Goal: Information Seeking & Learning: Learn about a topic

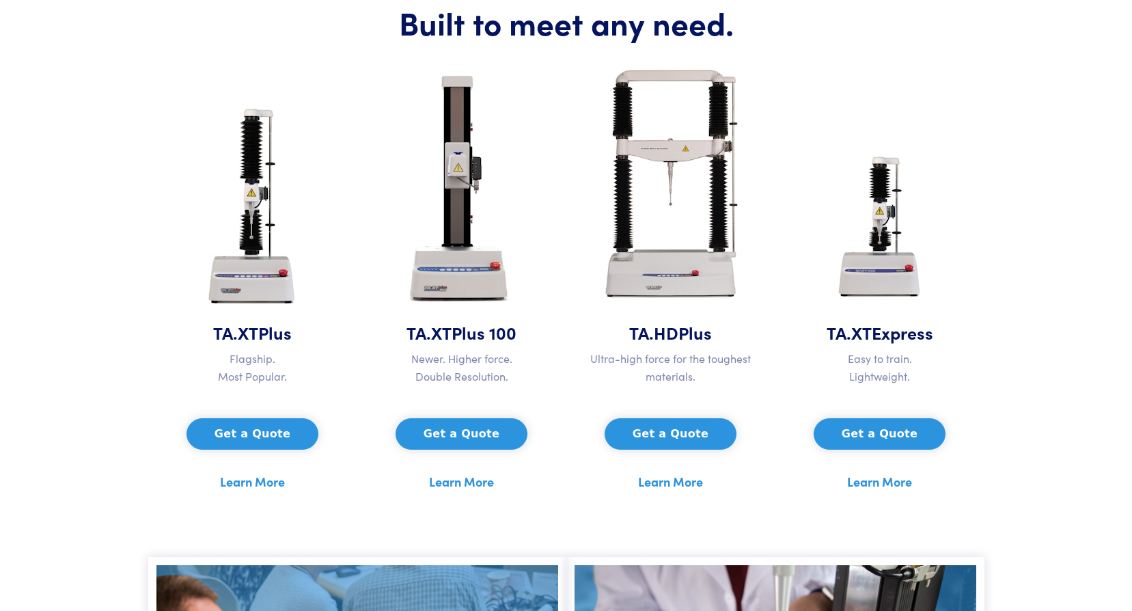
scroll to position [615, 0]
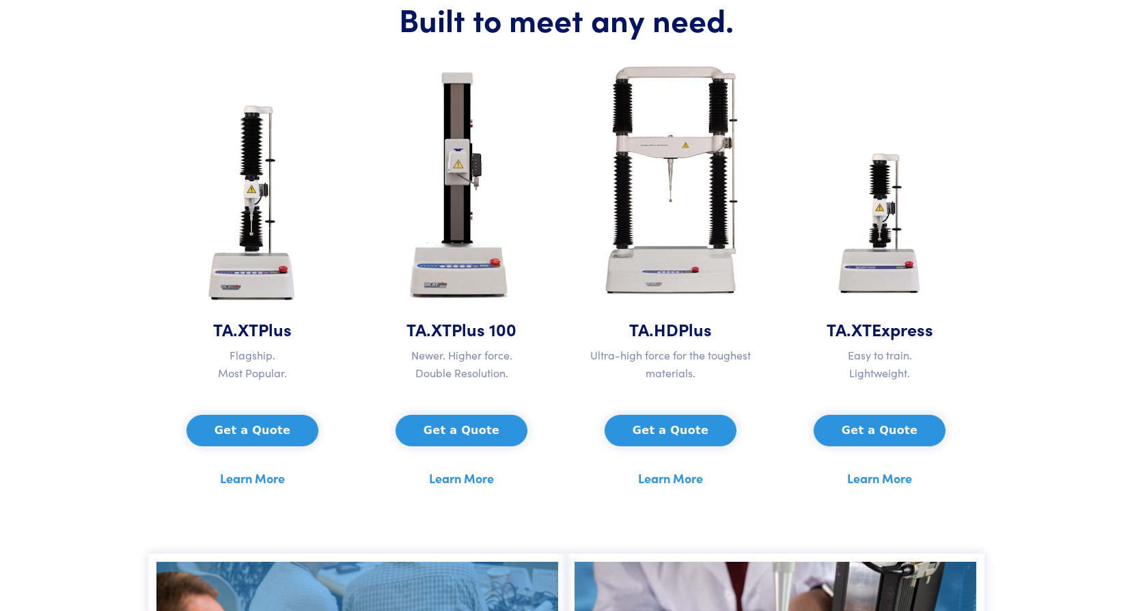
click at [681, 475] on link "Learn More" at bounding box center [670, 478] width 65 height 21
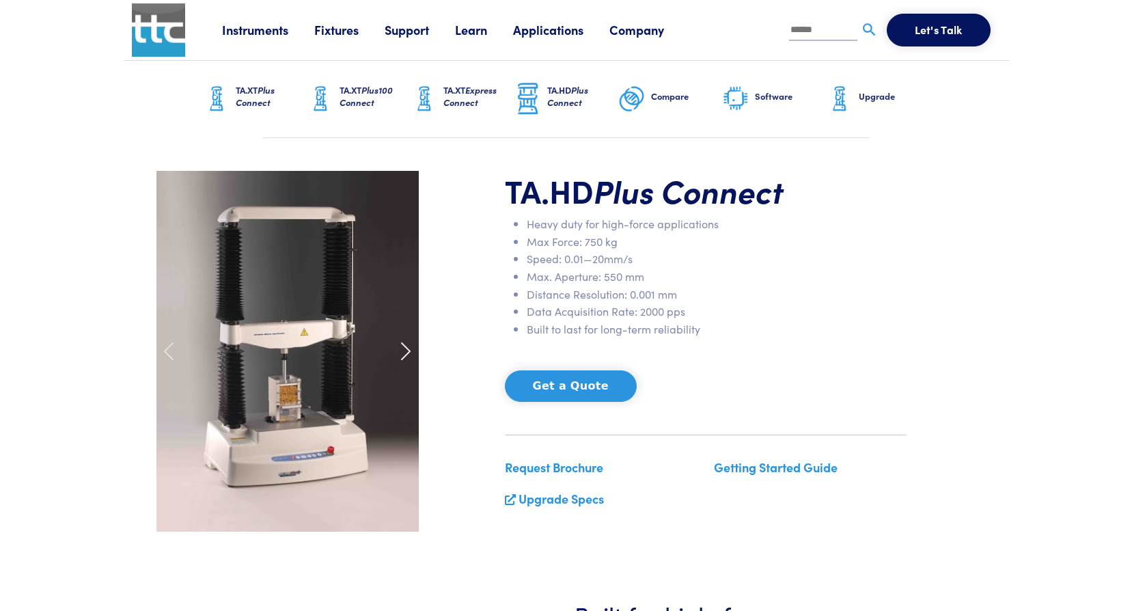
click at [416, 365] on div at bounding box center [406, 351] width 42 height 361
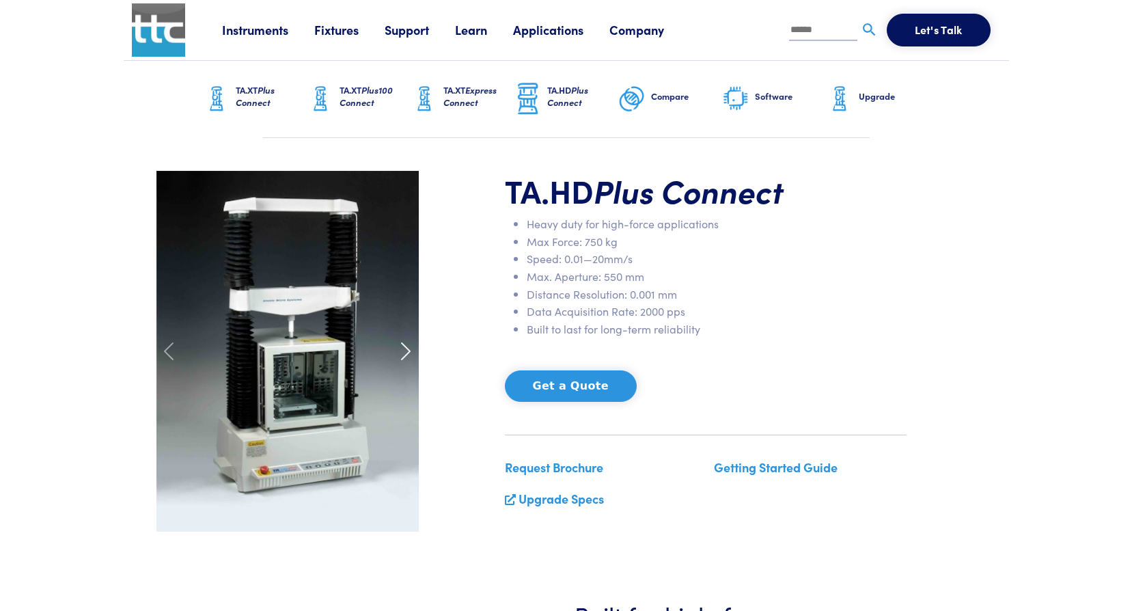
click at [408, 349] on span at bounding box center [406, 351] width 22 height 22
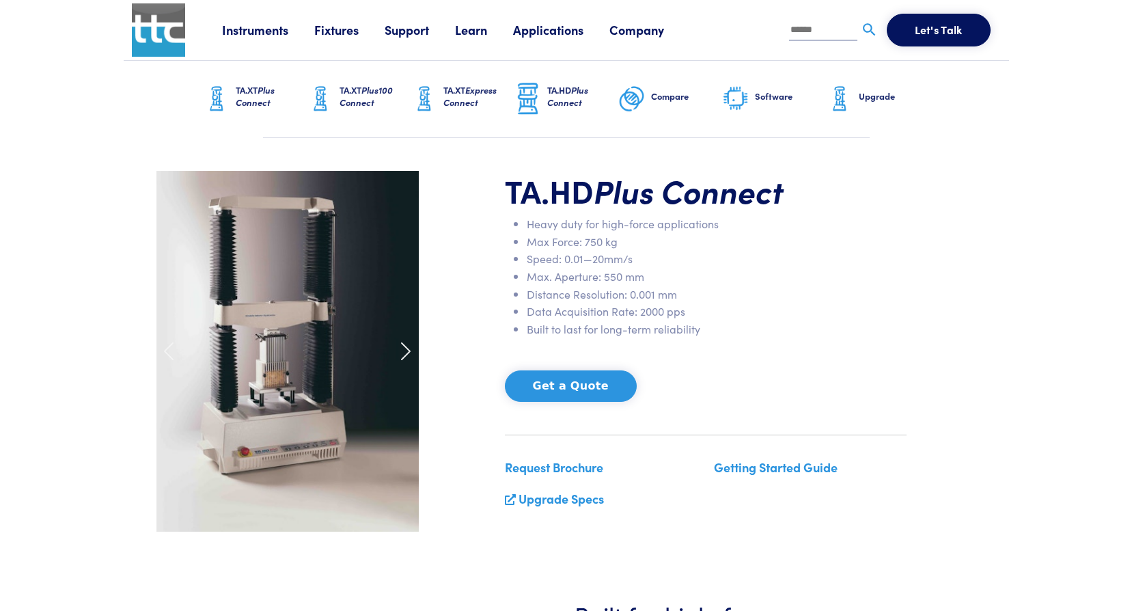
click at [408, 349] on span at bounding box center [406, 351] width 22 height 22
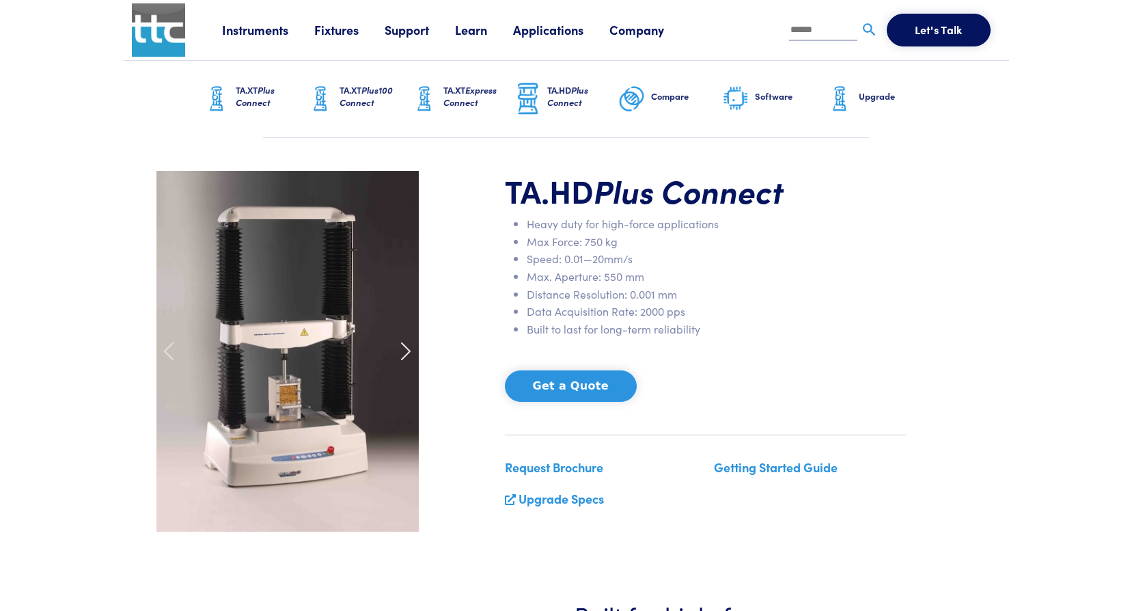
click at [408, 349] on span at bounding box center [406, 351] width 22 height 22
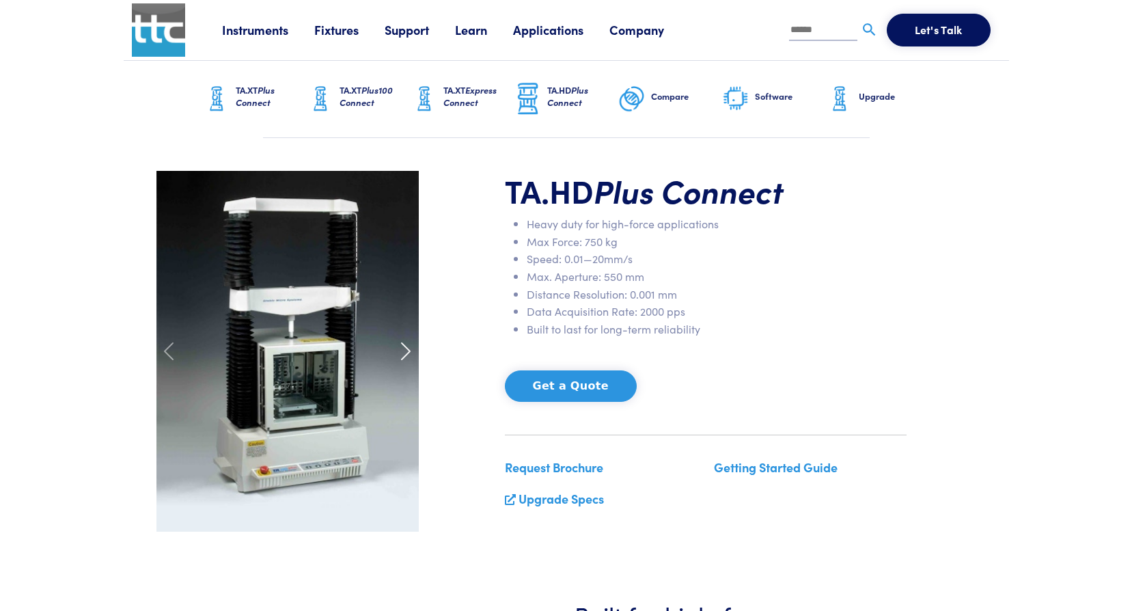
click at [408, 349] on span at bounding box center [406, 351] width 22 height 22
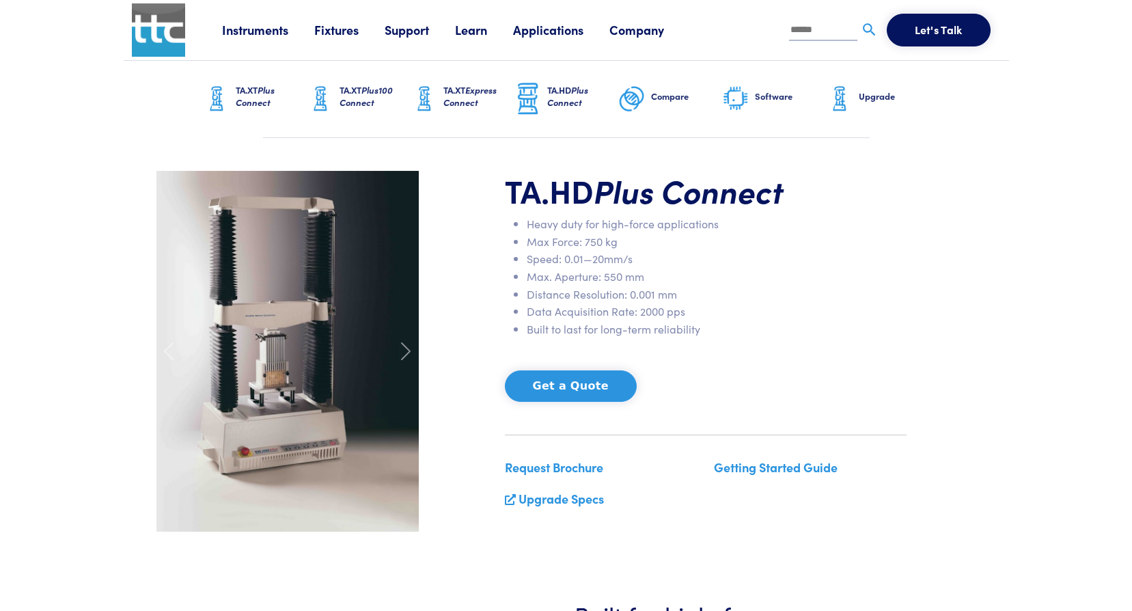
click at [555, 23] on link "Applications" at bounding box center [561, 29] width 96 height 17
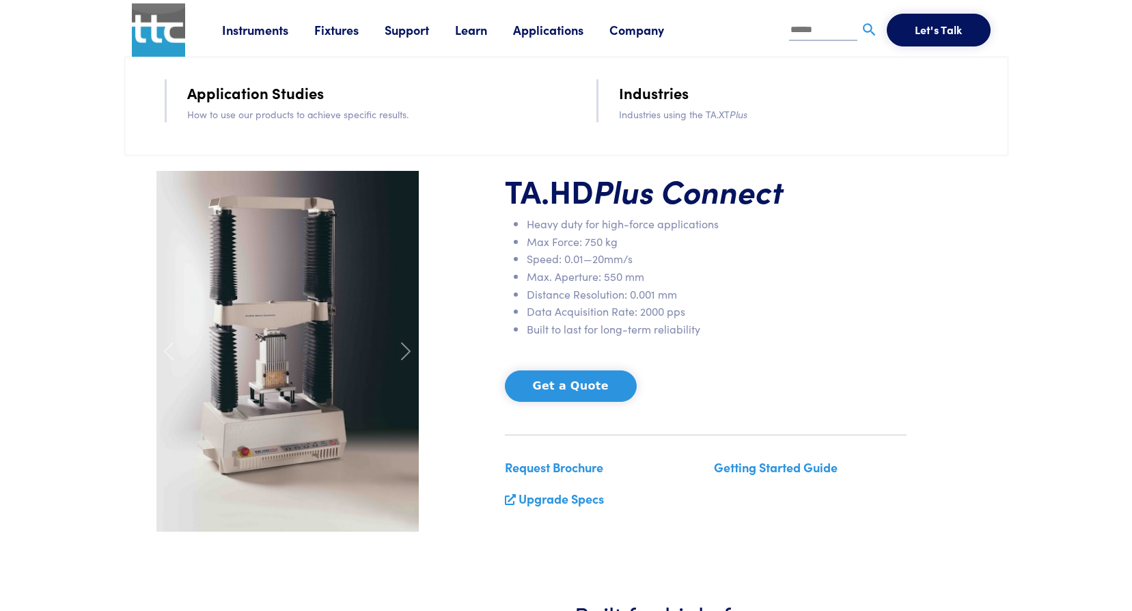
click at [806, 301] on li "Distance Resolution: 0.001 mm" at bounding box center [717, 295] width 380 height 18
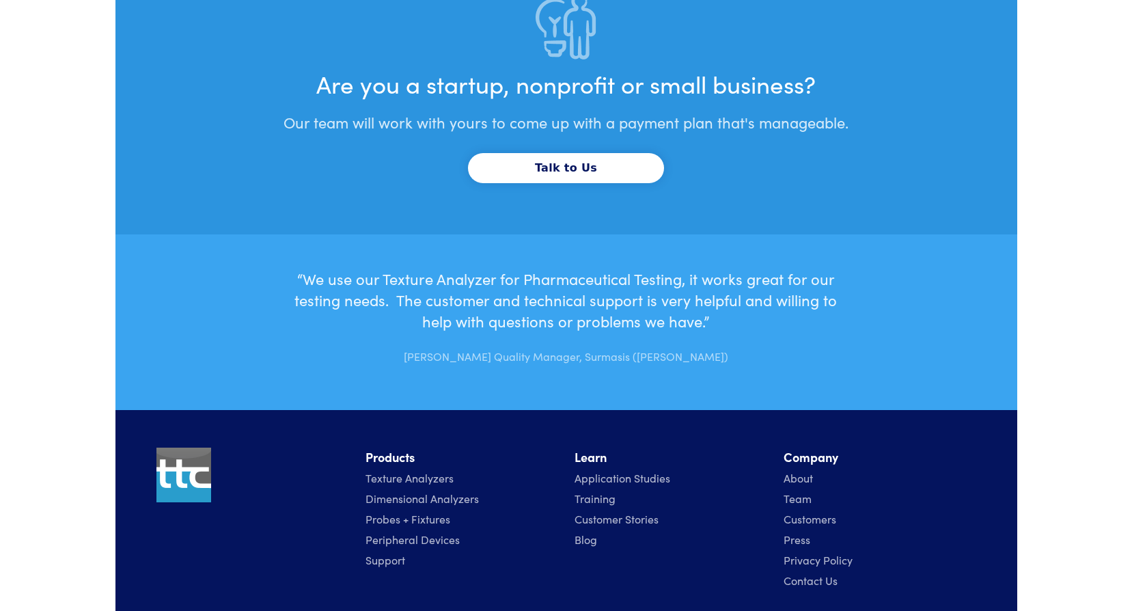
scroll to position [4405, 0]
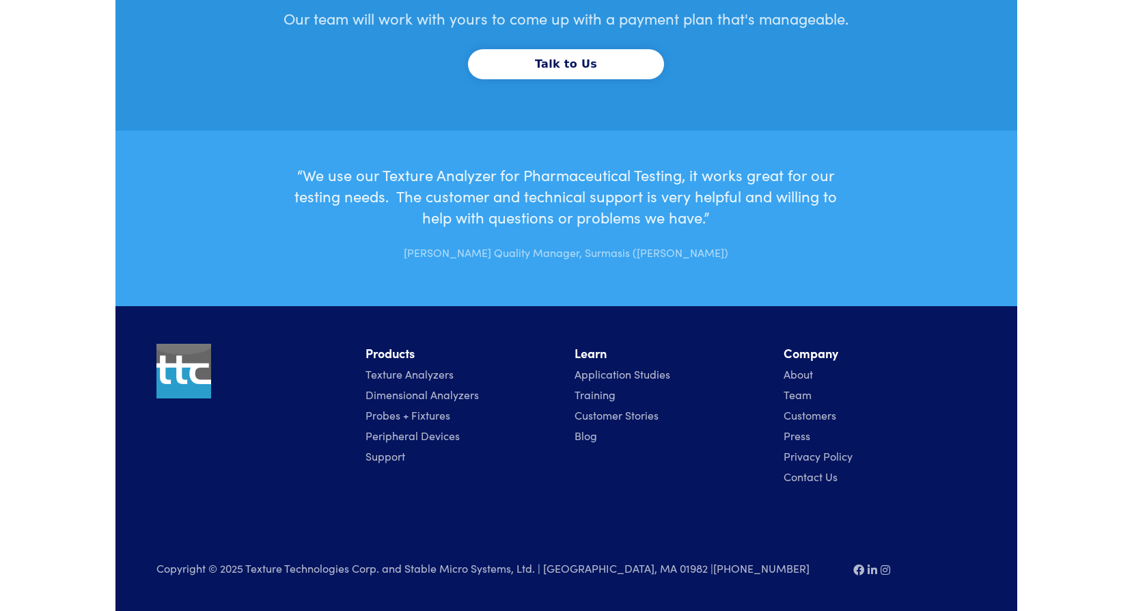
click at [786, 390] on link "Team" at bounding box center [798, 394] width 28 height 15
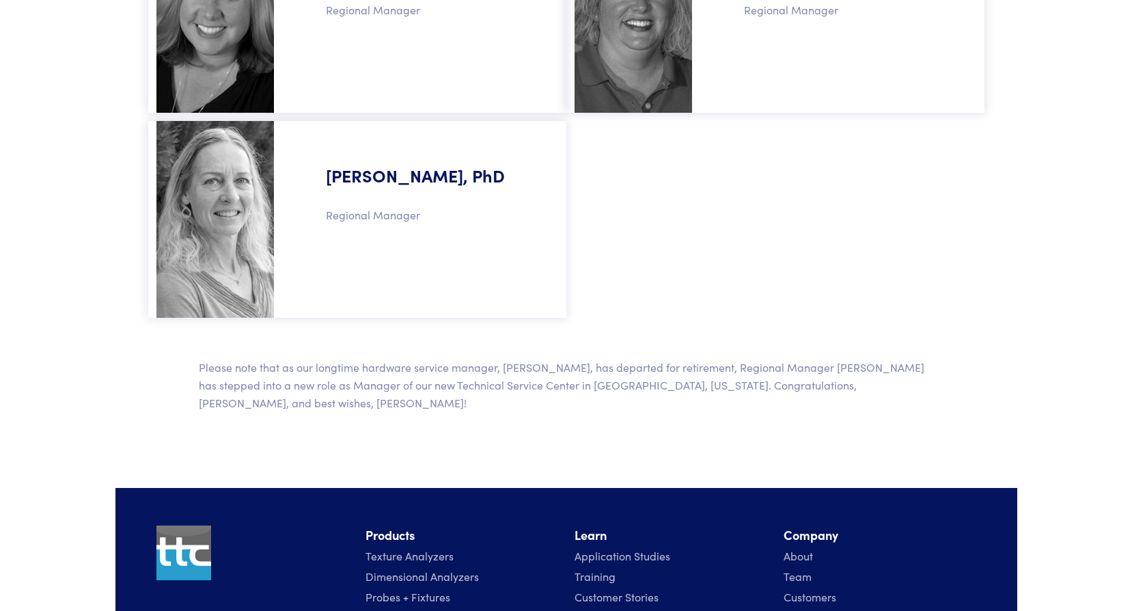
scroll to position [1499, 0]
